Goal: Find specific page/section: Find specific page/section

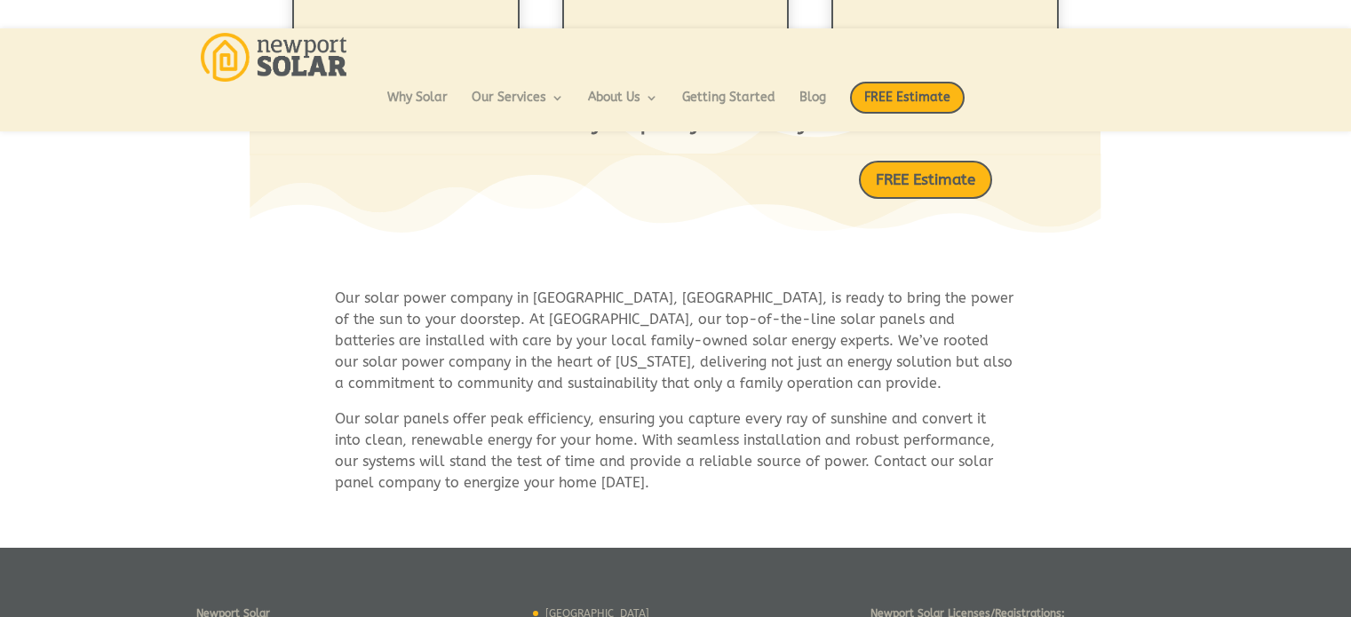
scroll to position [1082, 0]
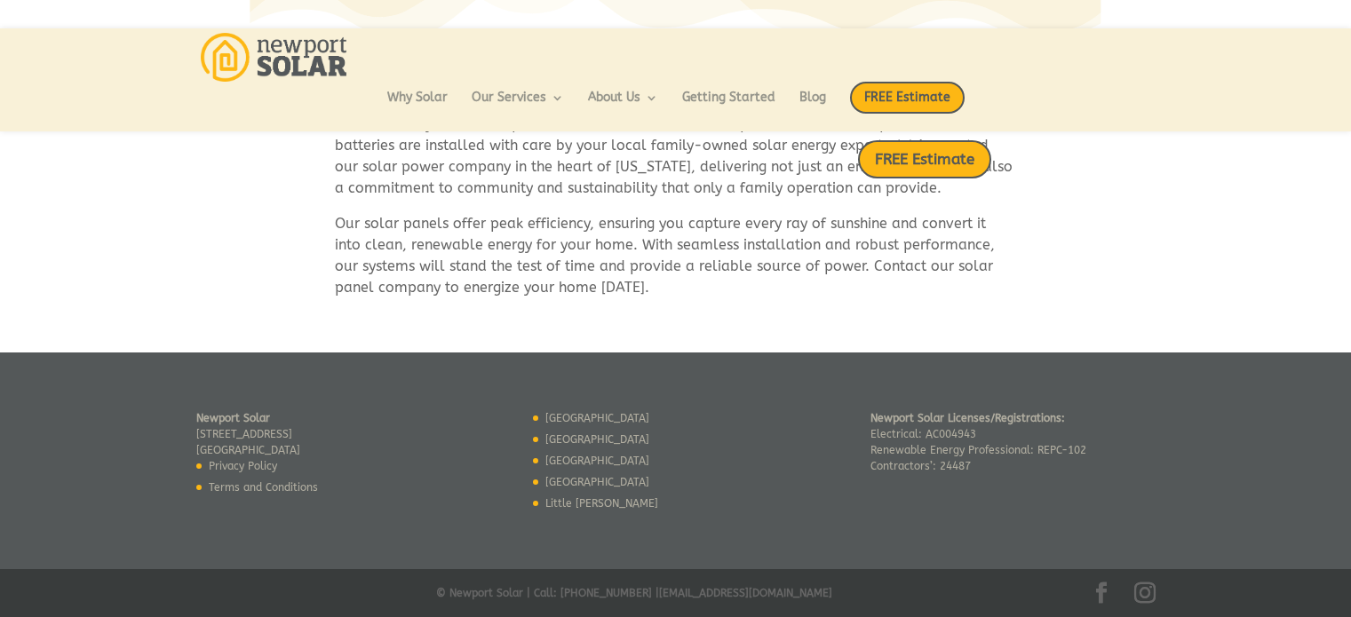
click at [569, 476] on link "[GEOGRAPHIC_DATA]" at bounding box center [597, 482] width 104 height 12
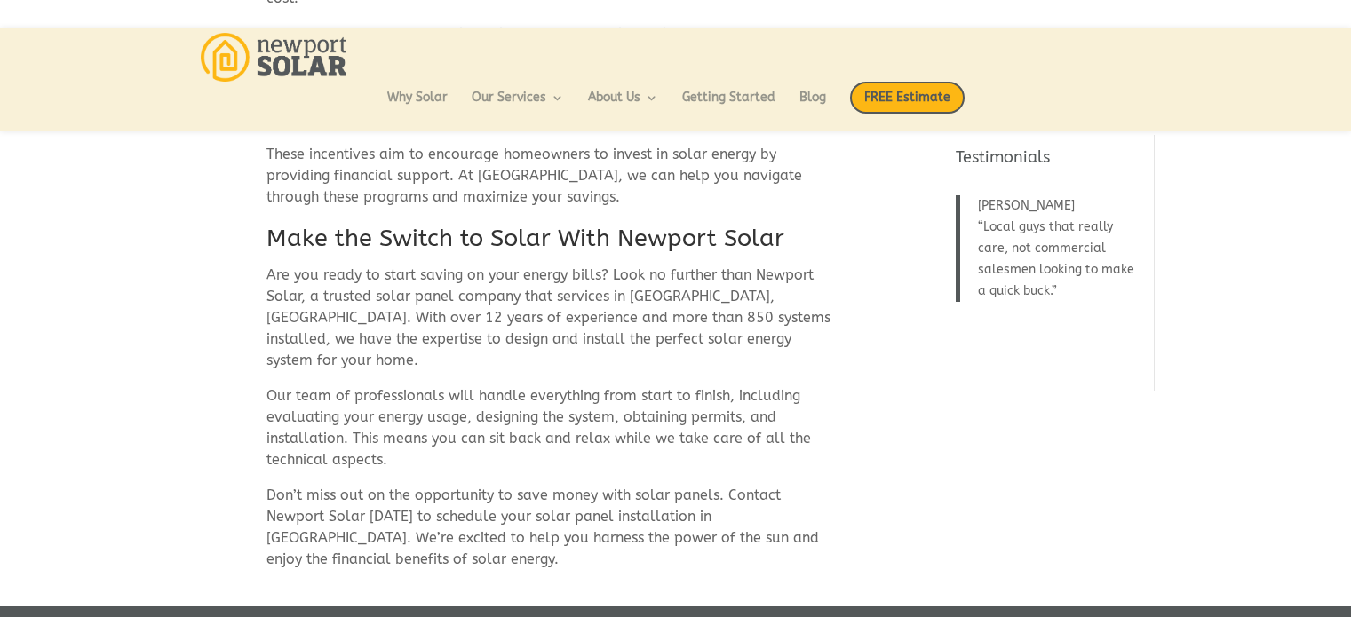
scroll to position [957, 0]
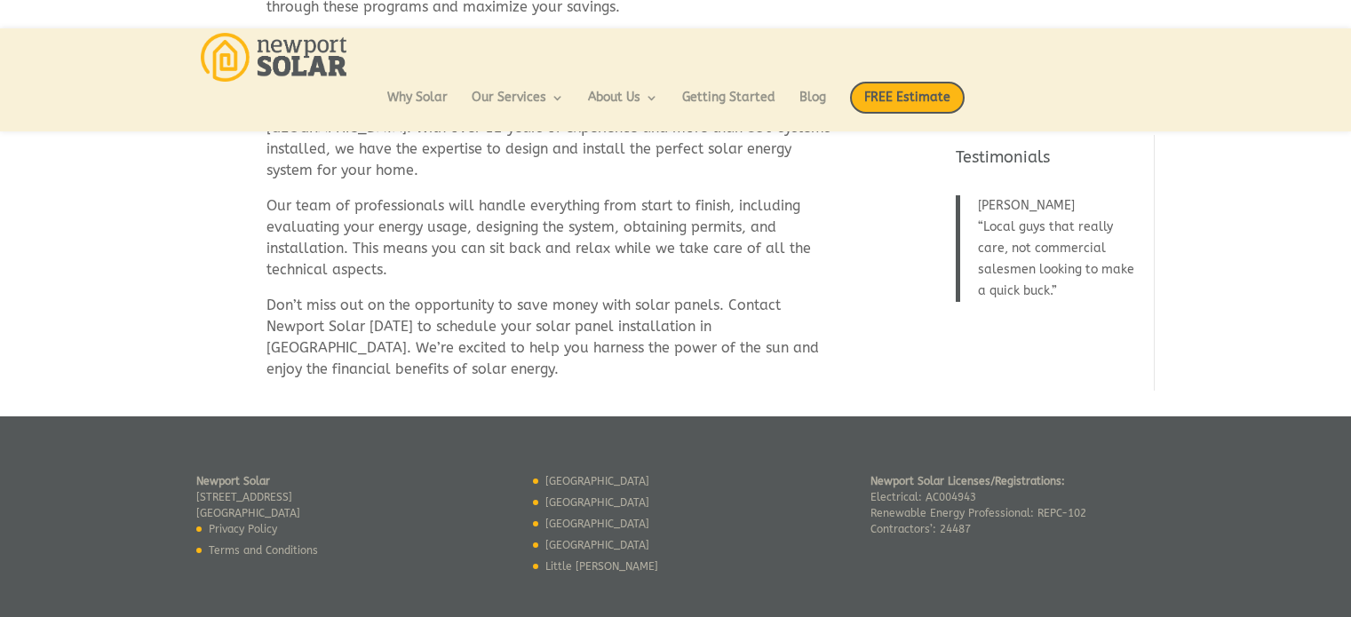
click at [549, 496] on link "[GEOGRAPHIC_DATA]" at bounding box center [597, 502] width 104 height 12
